Goal: Ask a question

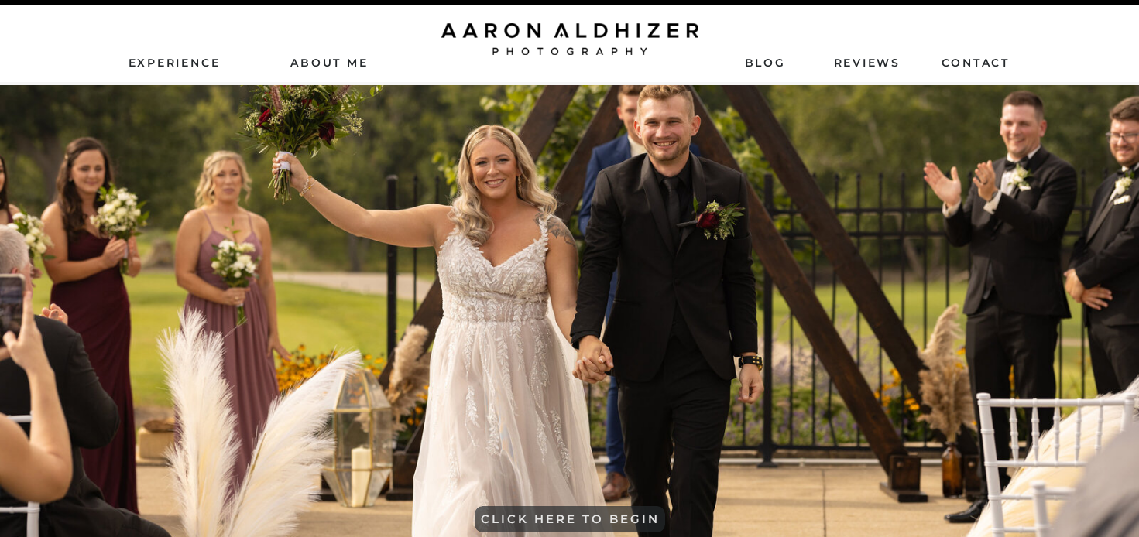
click at [546, 41] on div at bounding box center [569, 39] width 257 height 32
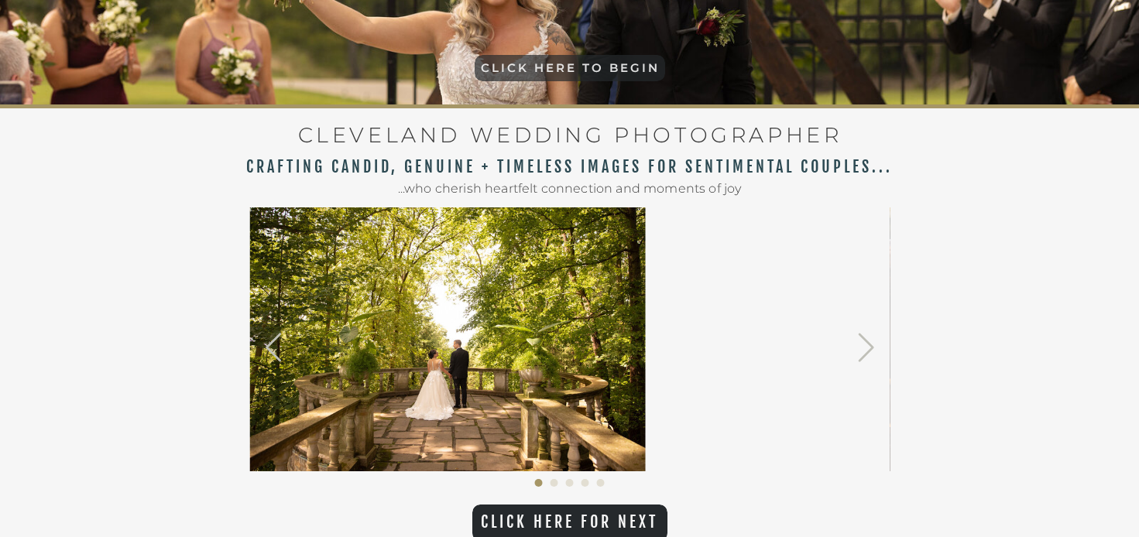
scroll to position [516, 0]
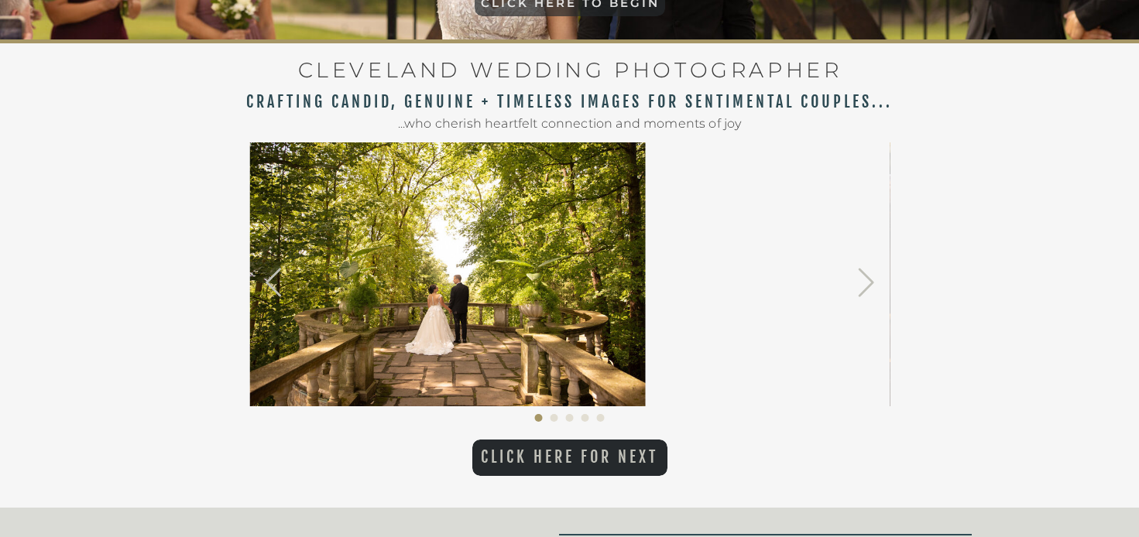
click at [534, 451] on p "CLICK HERE FOR NEXT" at bounding box center [569, 458] width 195 height 20
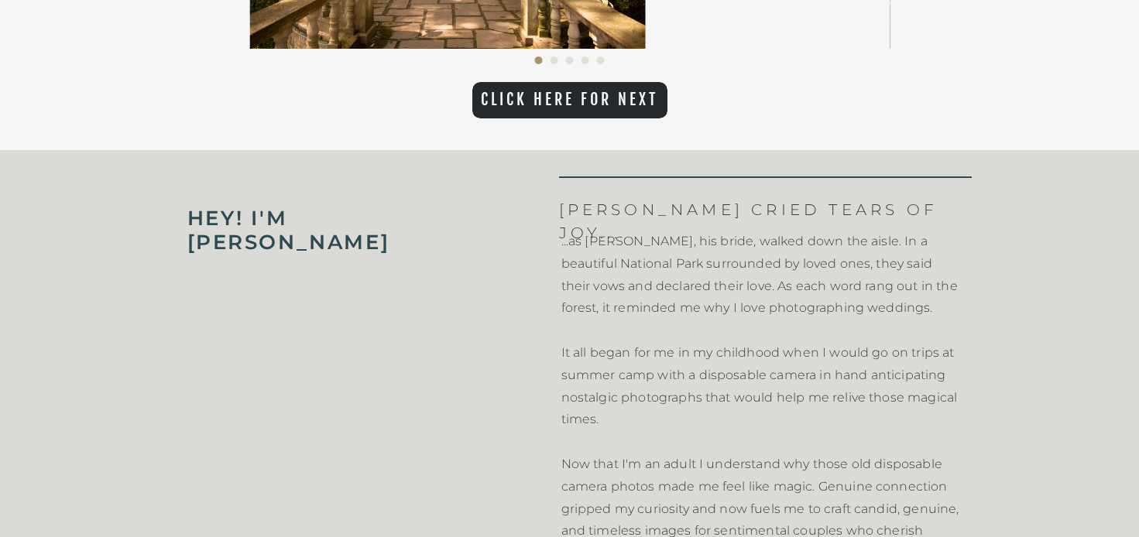
scroll to position [4848, 0]
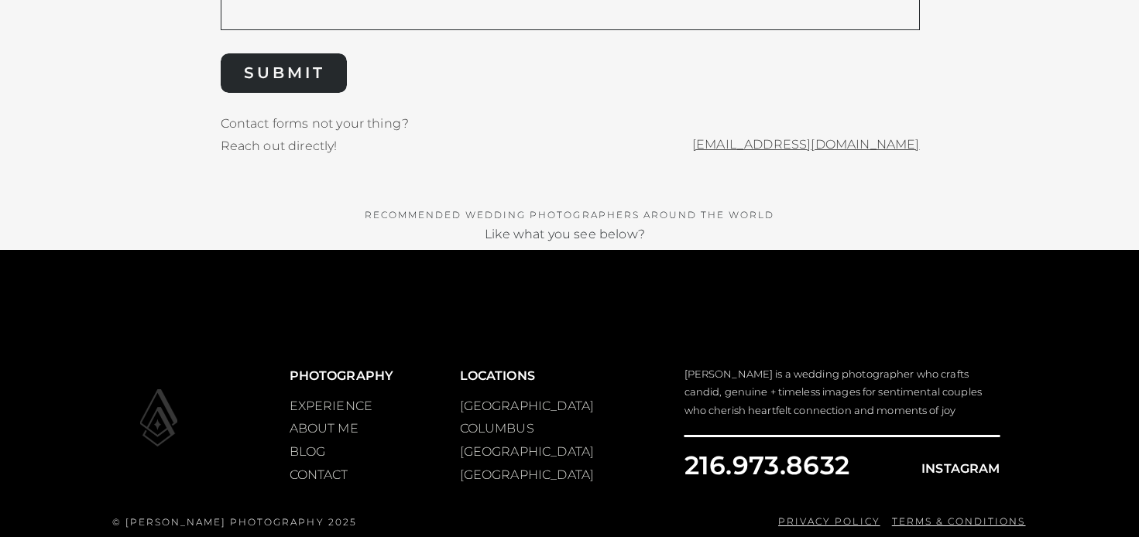
click at [471, 428] on p "COLUMBUS" at bounding box center [501, 427] width 83 height 19
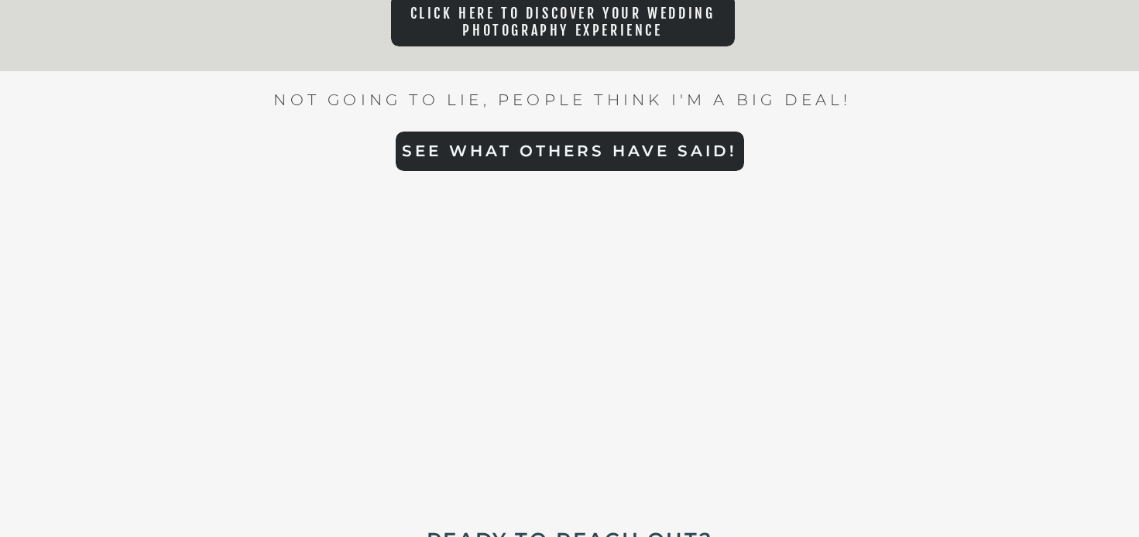
scroll to position [3678, 0]
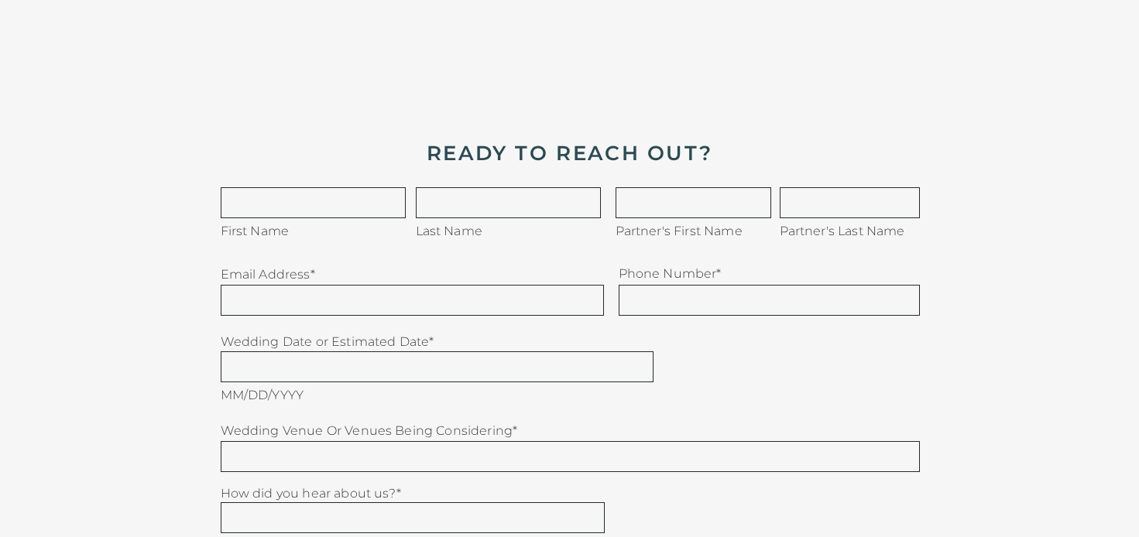
click at [419, 300] on textarea at bounding box center [414, 301] width 368 height 16
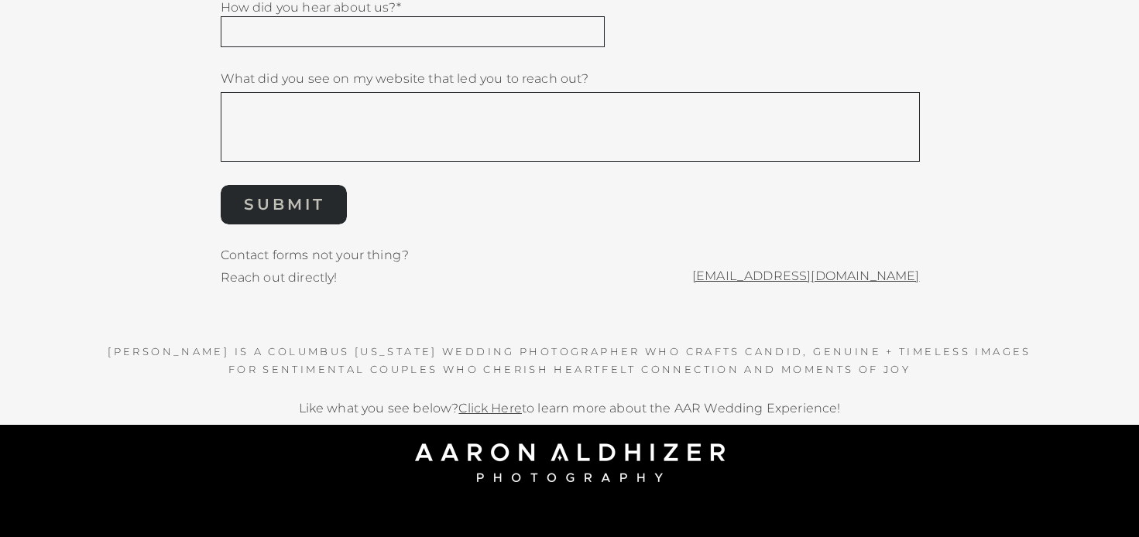
type textarea "****"
click at [292, 206] on nav "SUBMIT" at bounding box center [285, 209] width 122 height 29
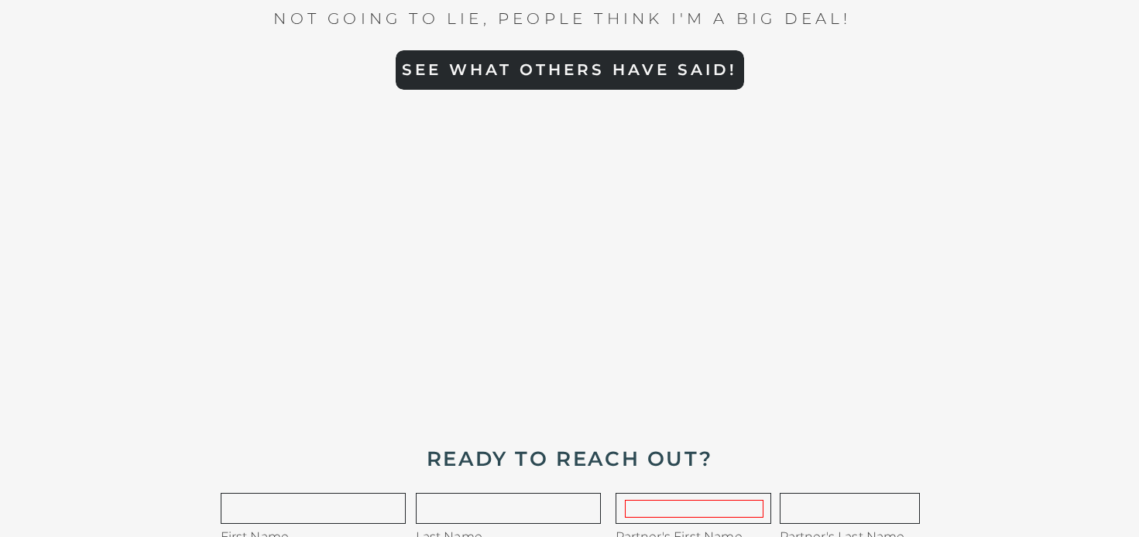
scroll to position [3307, 0]
